Goal: Information Seeking & Learning: Check status

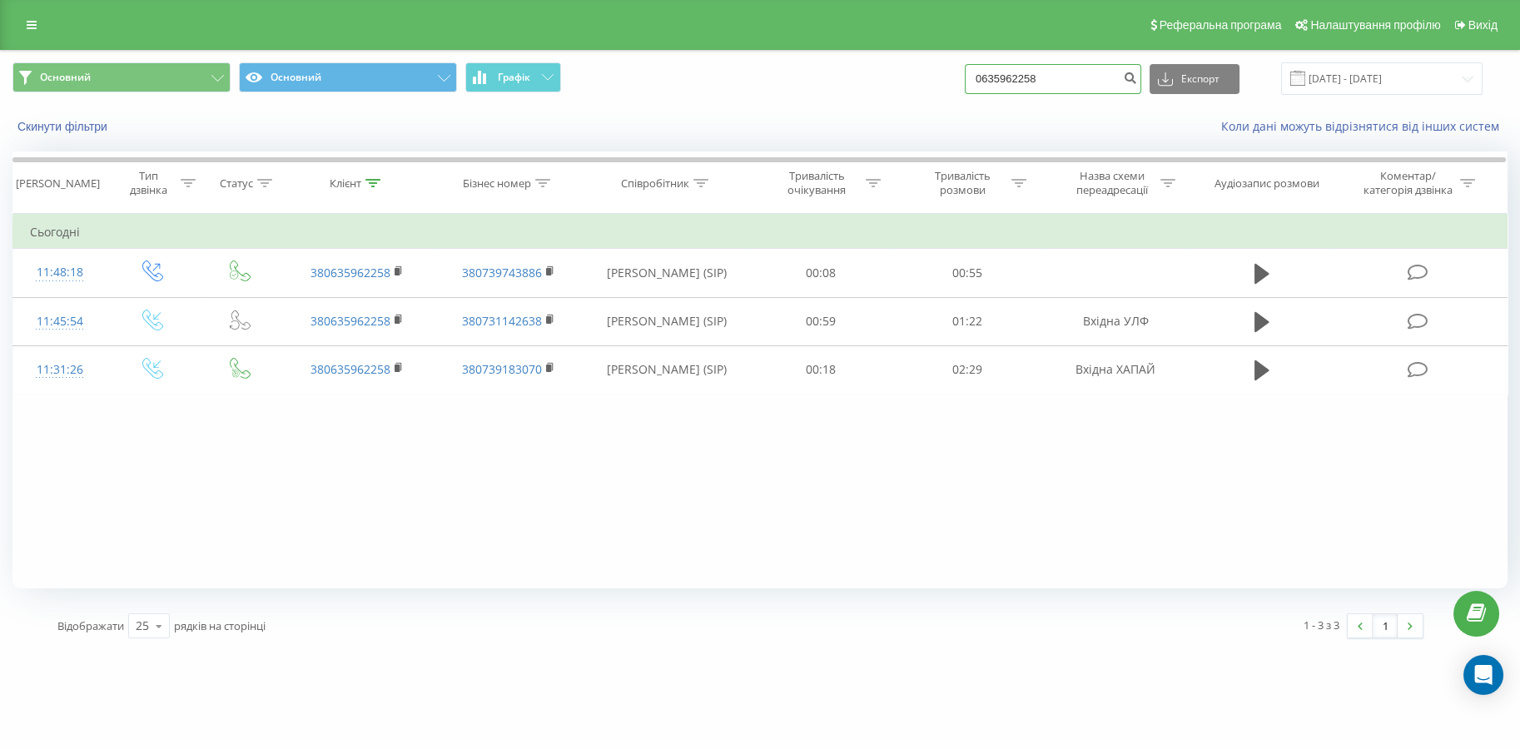
drag, startPoint x: 1083, startPoint y: 80, endPoint x: 753, endPoint y: 57, distance: 330.4
click at [753, 57] on div "Основний Основний Графік 0635962258 Експорт .csv .xls .xlsx [DATE] - [DATE]" at bounding box center [760, 79] width 1518 height 56
paste input "2730244"
type input "0632730244"
click at [1137, 76] on icon "submit" at bounding box center [1130, 76] width 14 height 10
